Goal: Task Accomplishment & Management: Use online tool/utility

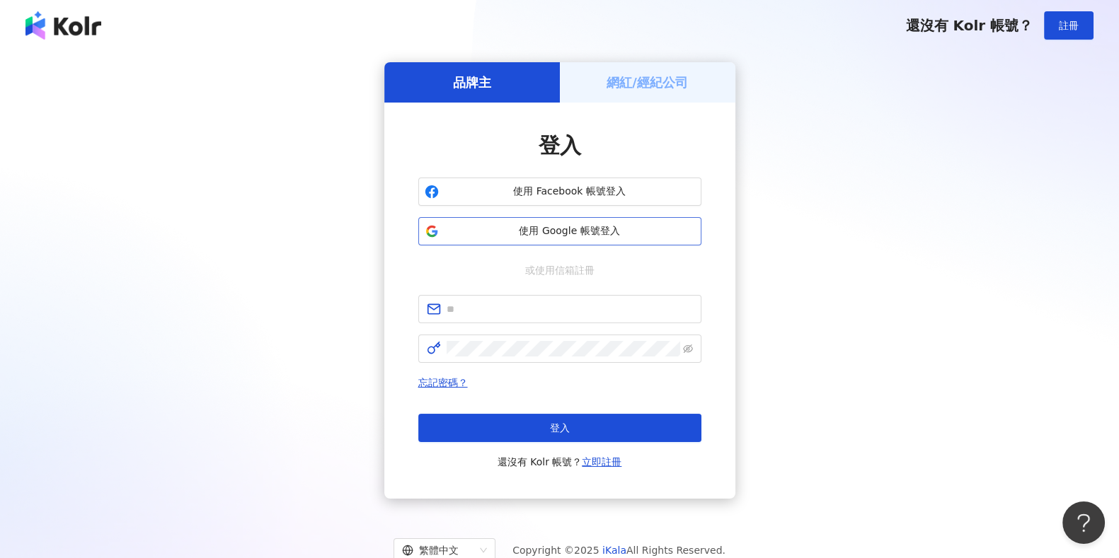
click at [661, 241] on button "使用 Google 帳號登入" at bounding box center [559, 231] width 283 height 28
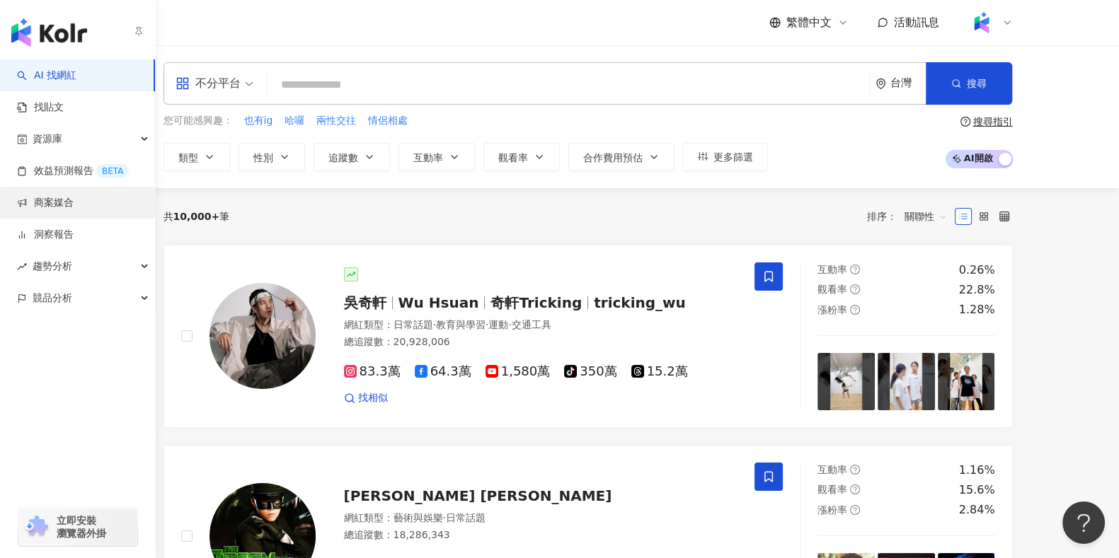
click at [67, 204] on link "商案媒合" at bounding box center [45, 203] width 57 height 14
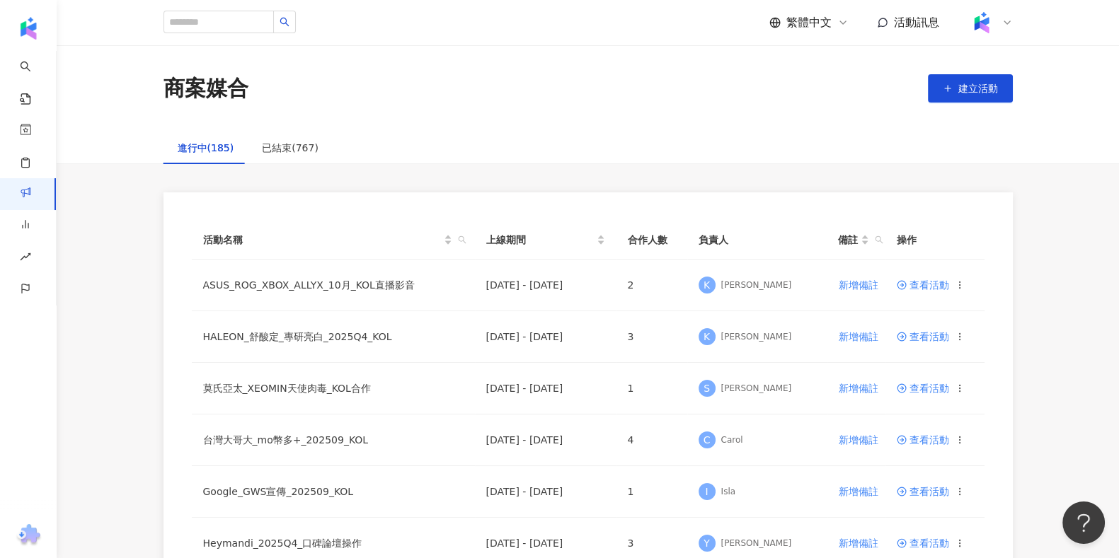
click at [492, 127] on div "商案媒合 建立活動" at bounding box center [588, 88] width 1062 height 86
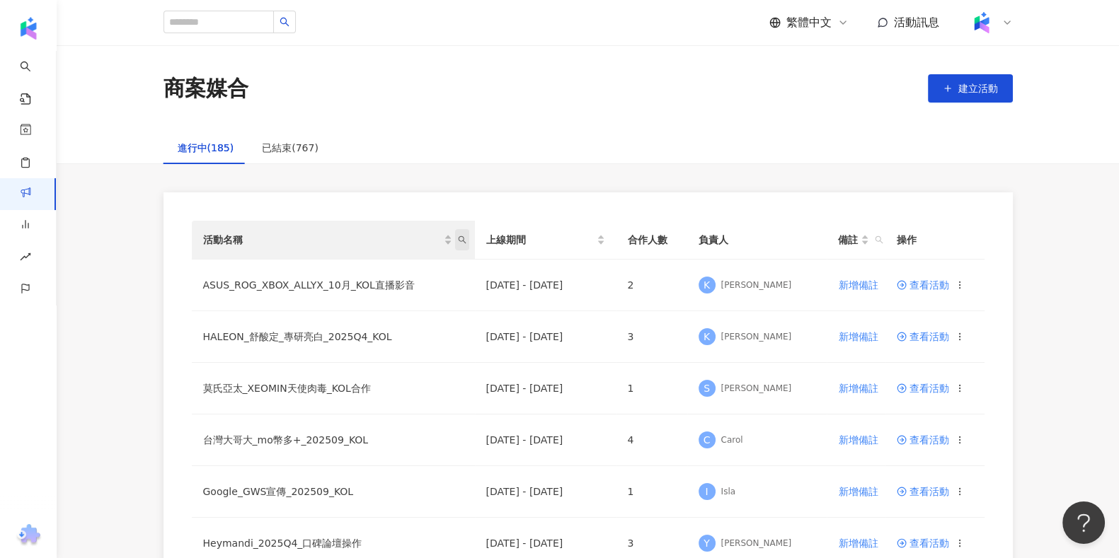
click at [460, 236] on icon "search" at bounding box center [462, 240] width 8 height 8
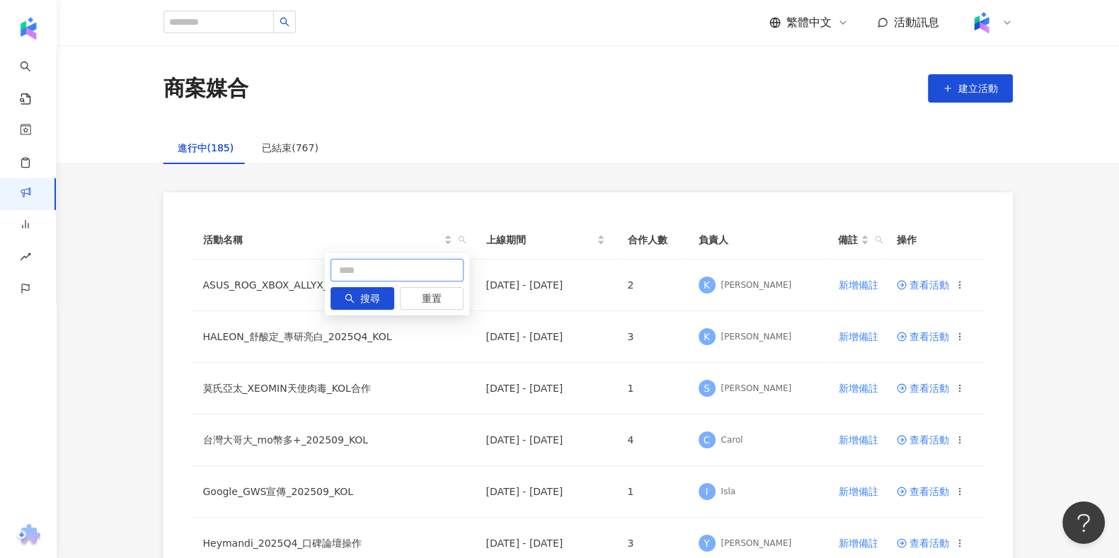
drag, startPoint x: 405, startPoint y: 254, endPoint x: 398, endPoint y: 262, distance: 11.1
click at [401, 260] on div "搜尋 重置" at bounding box center [397, 284] width 144 height 62
click at [387, 272] on input "text" at bounding box center [396, 270] width 133 height 23
type input "****"
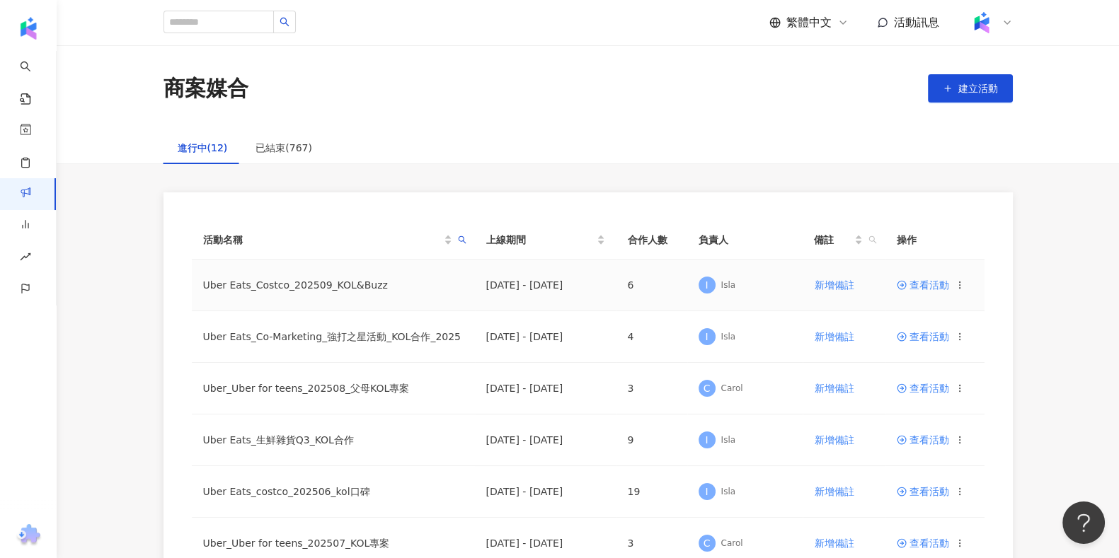
drag, startPoint x: 938, startPoint y: 293, endPoint x: 937, endPoint y: 282, distance: 10.7
click at [938, 293] on td "查看活動" at bounding box center [934, 286] width 99 height 52
click at [936, 280] on span "查看活動" at bounding box center [922, 285] width 52 height 10
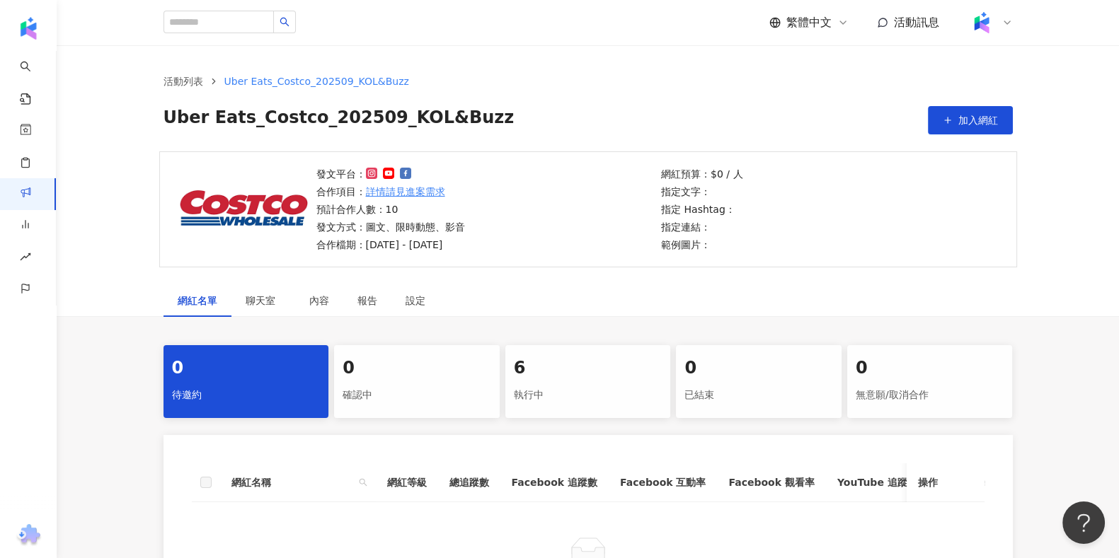
drag, startPoint x: 552, startPoint y: 369, endPoint x: 556, endPoint y: 358, distance: 12.1
click at [547, 369] on div "6" at bounding box center [588, 369] width 149 height 24
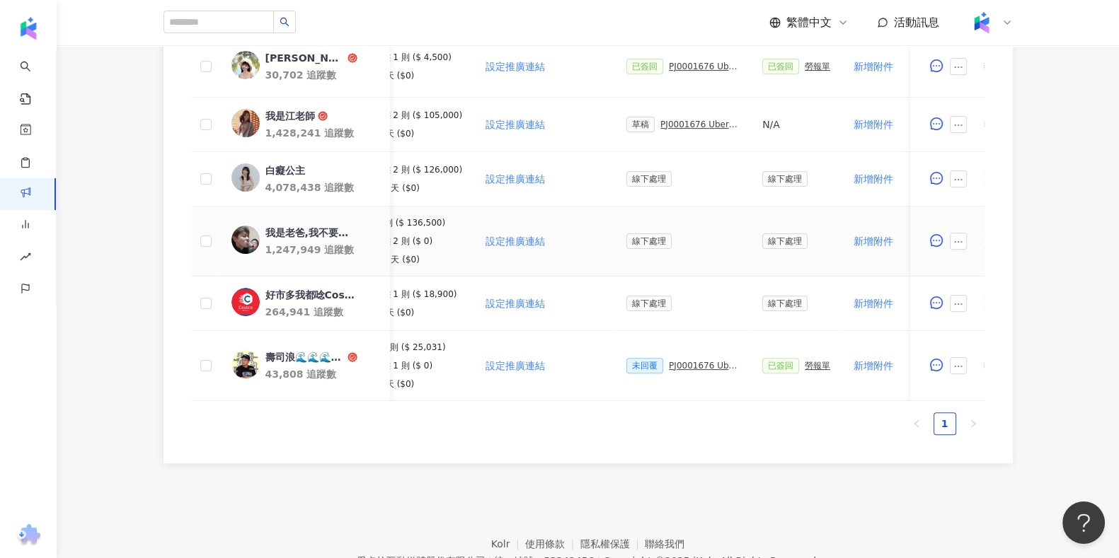
scroll to position [460, 0]
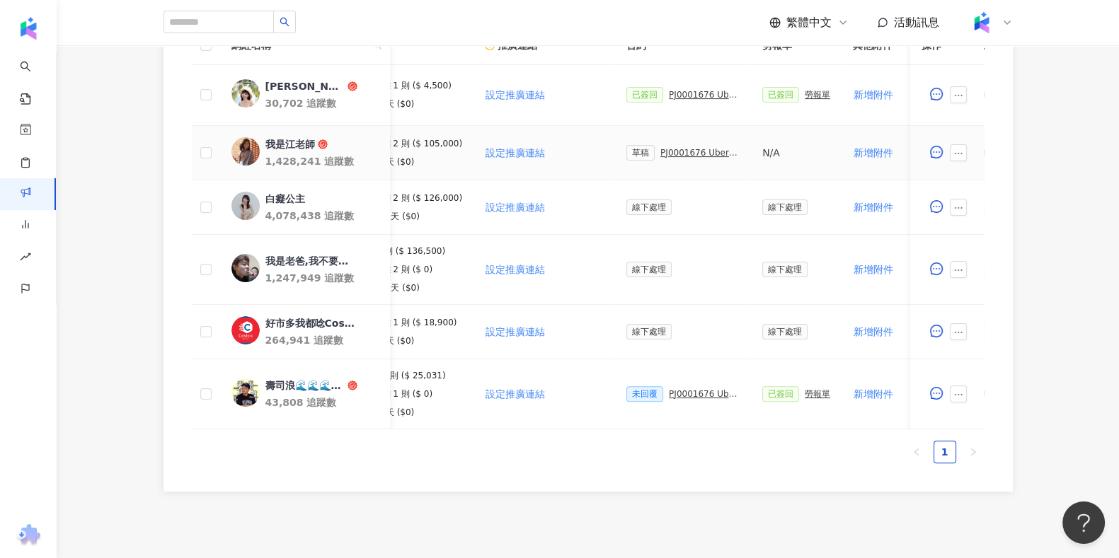
click at [686, 154] on div "PJ0001676 Uber Eats_Costco_202509_KOL&Buzz" at bounding box center [699, 153] width 79 height 10
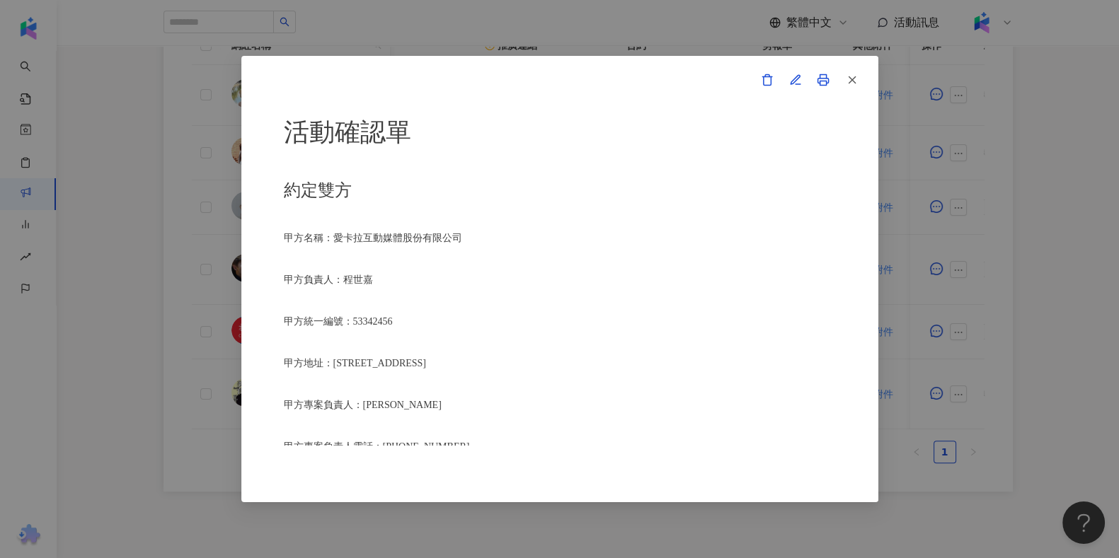
click at [812, 76] on link at bounding box center [823, 80] width 28 height 28
click at [794, 78] on icon "button" at bounding box center [794, 79] width 9 height 9
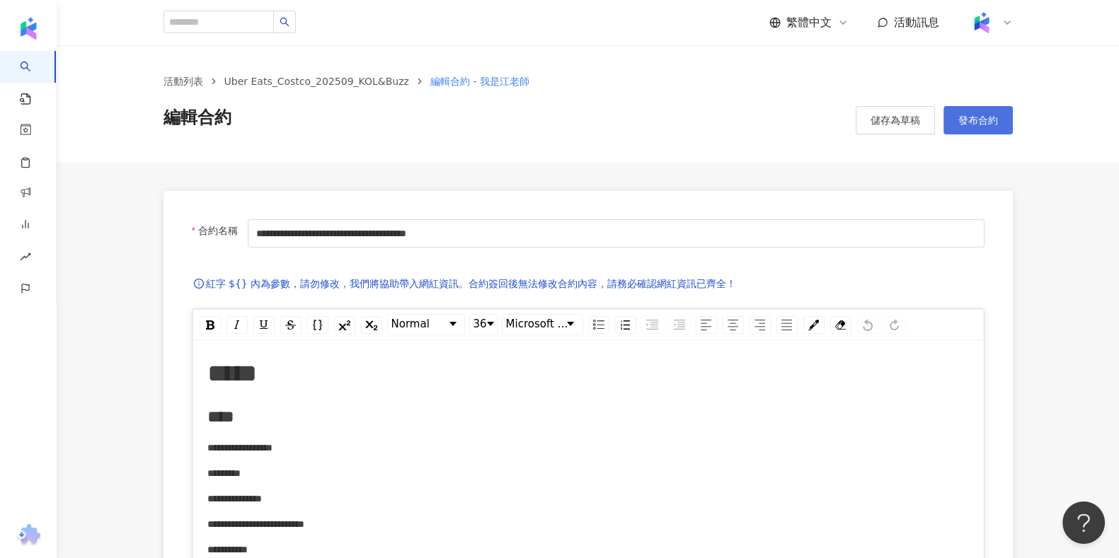
click at [986, 115] on span "發布合約" at bounding box center [978, 120] width 40 height 11
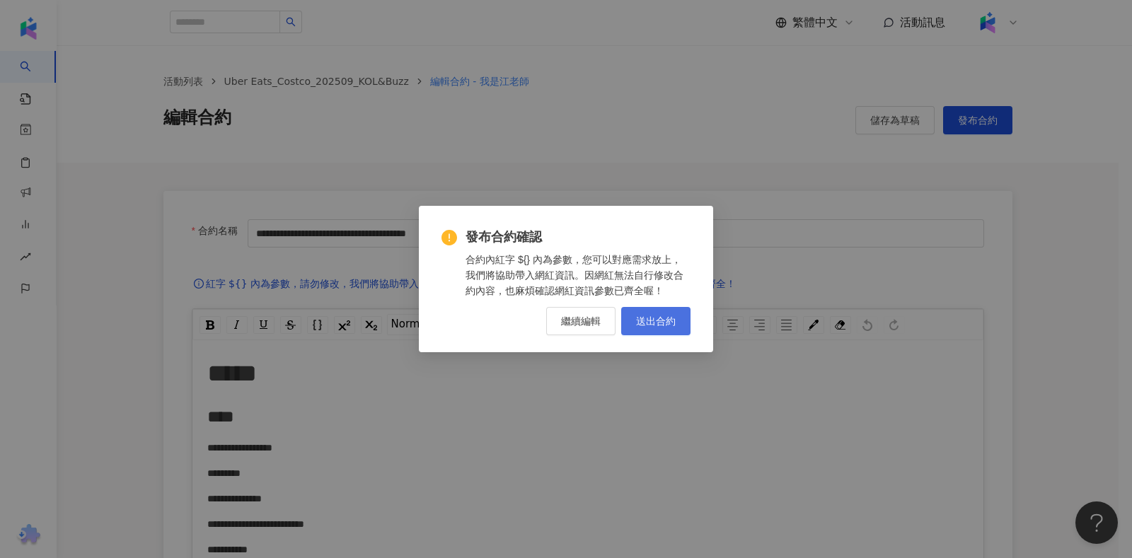
click at [664, 320] on span "送出合約" at bounding box center [656, 321] width 40 height 11
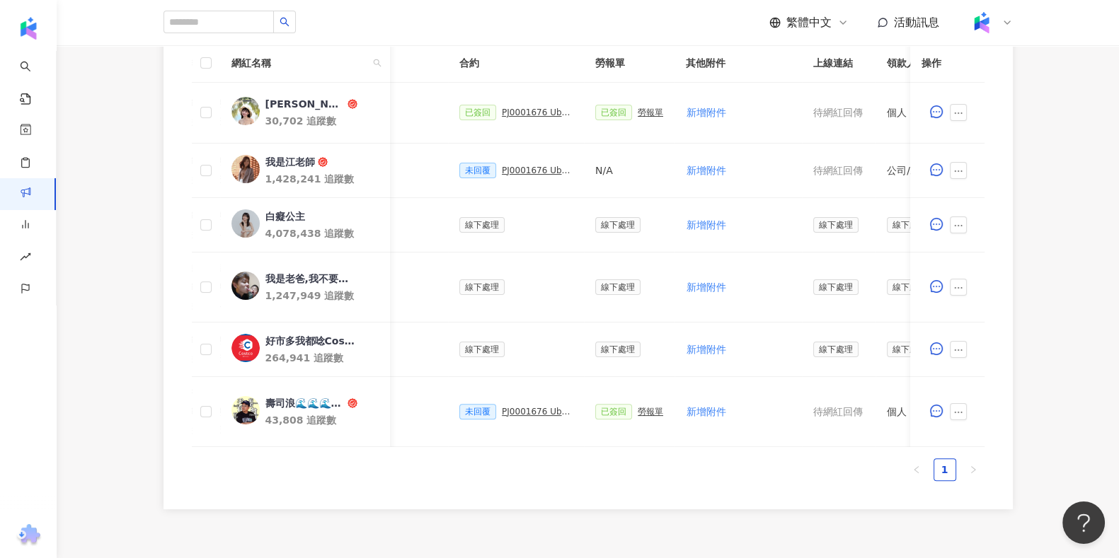
scroll to position [0, 353]
